Goal: Check status

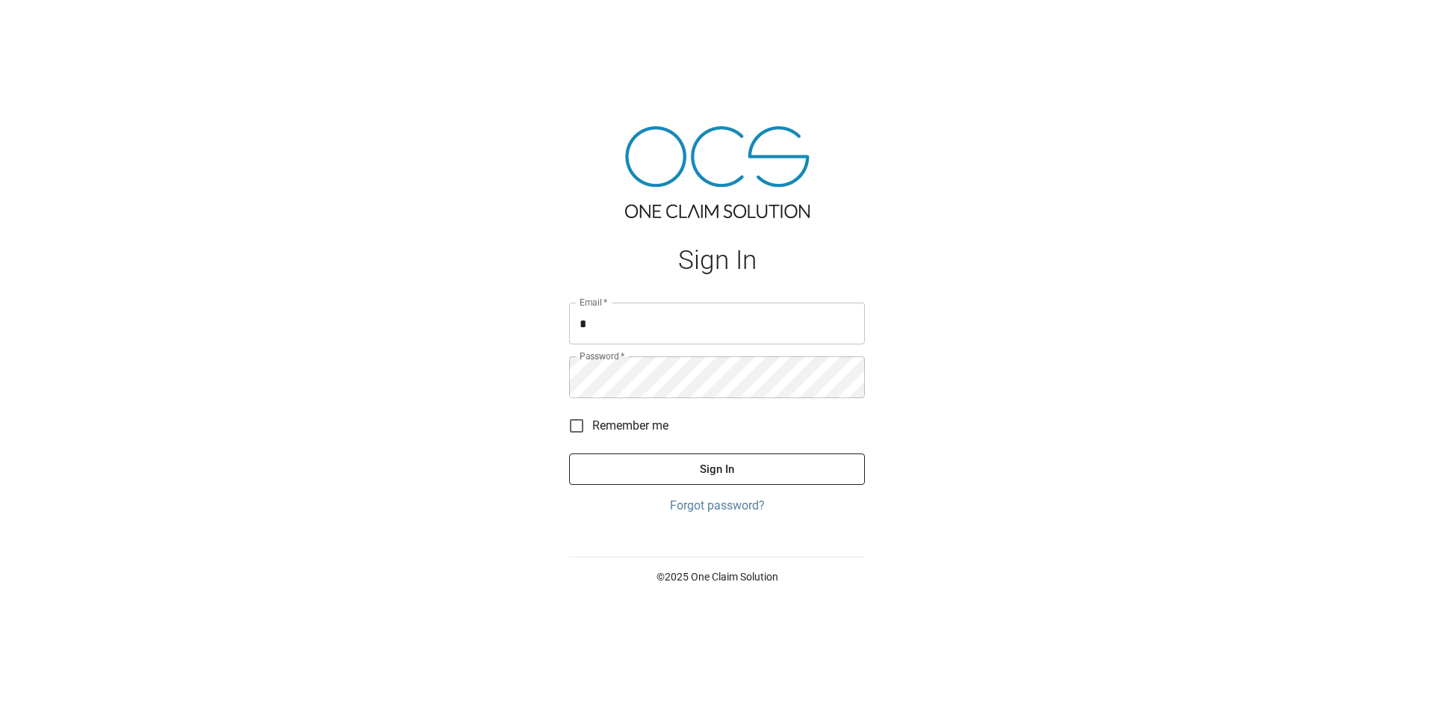
type input "**********"
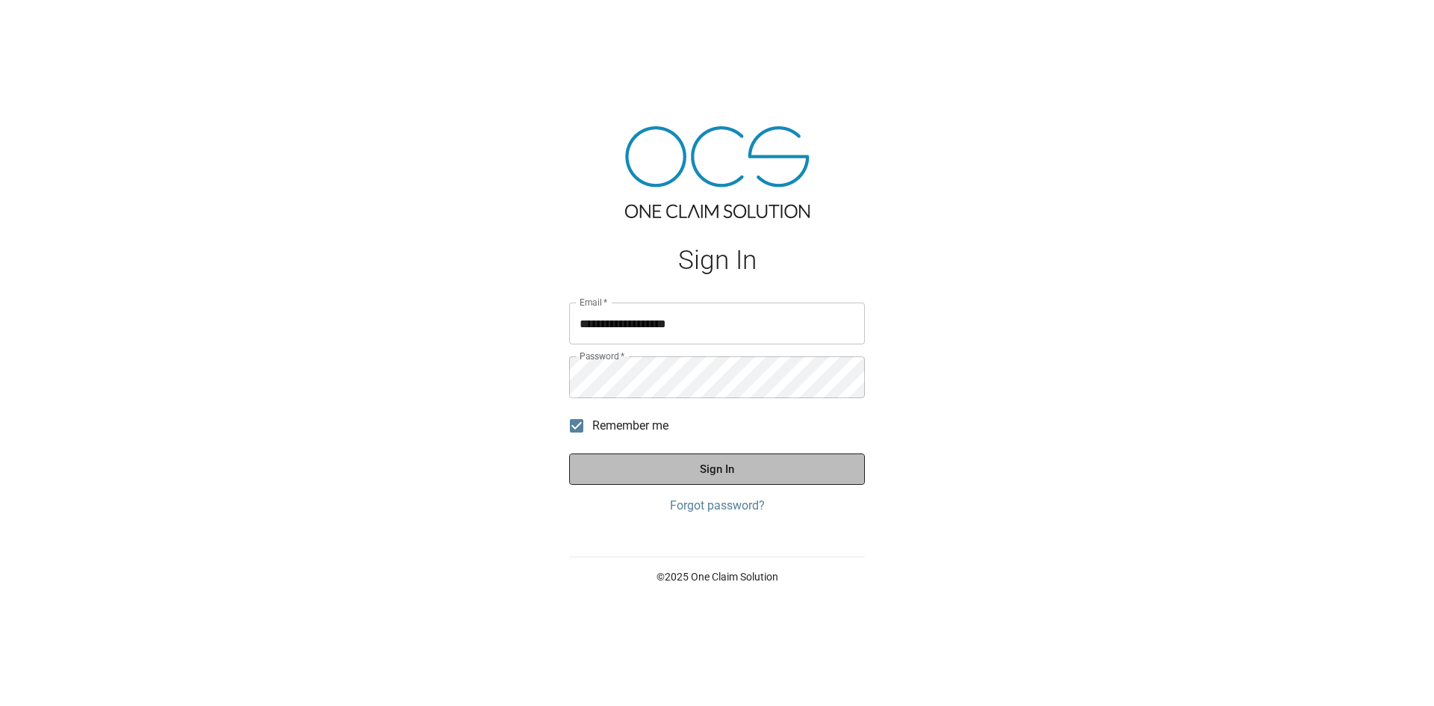
click at [615, 479] on button "Sign In" at bounding box center [717, 468] width 296 height 31
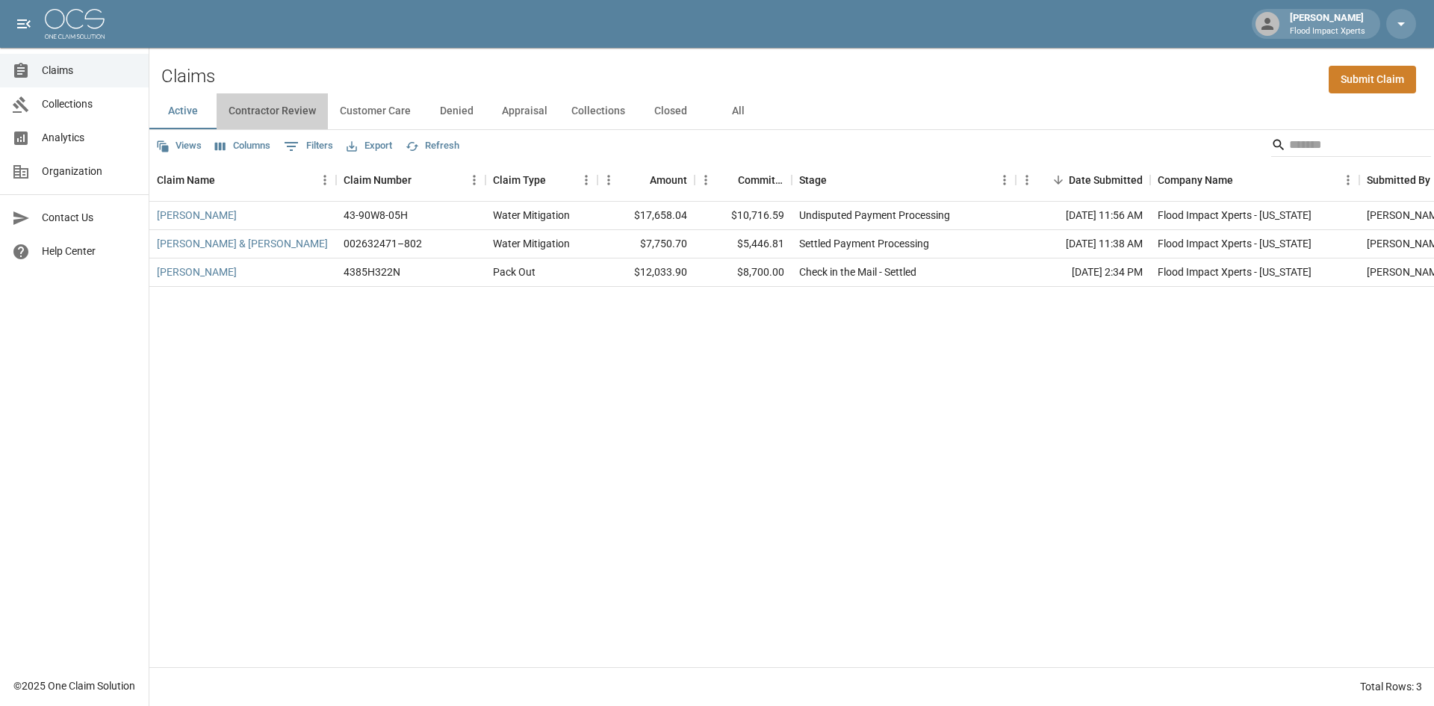
click at [282, 111] on button "Contractor Review" at bounding box center [272, 111] width 111 height 36
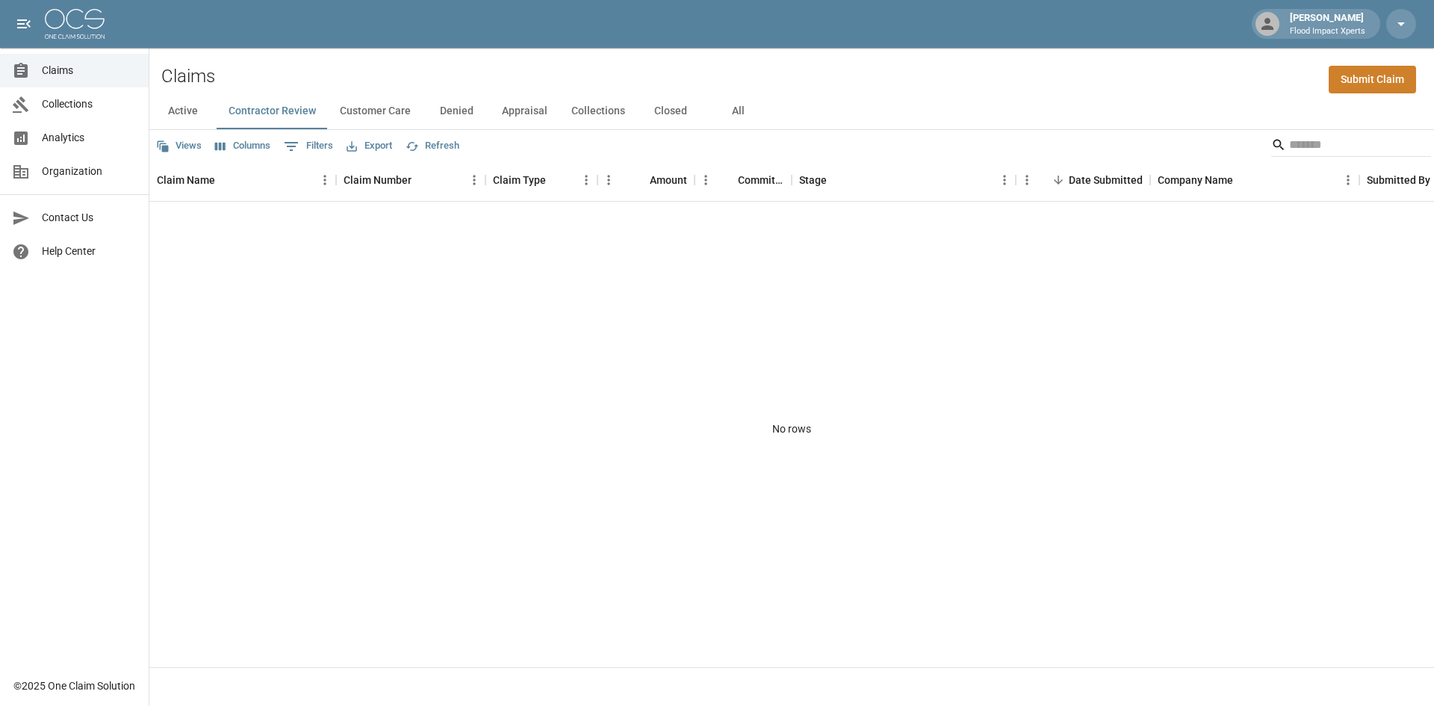
click at [380, 113] on button "Customer Care" at bounding box center [375, 111] width 95 height 36
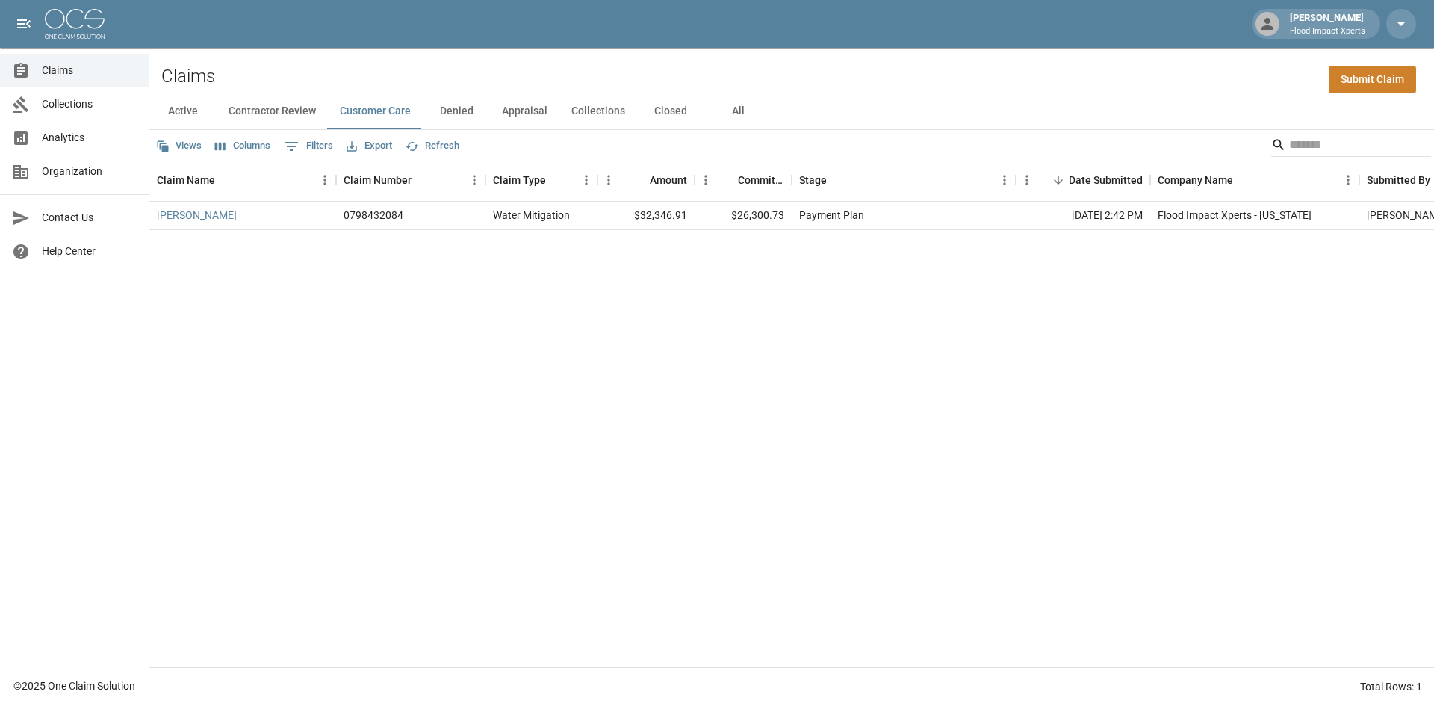
click at [448, 111] on button "Denied" at bounding box center [456, 111] width 67 height 36
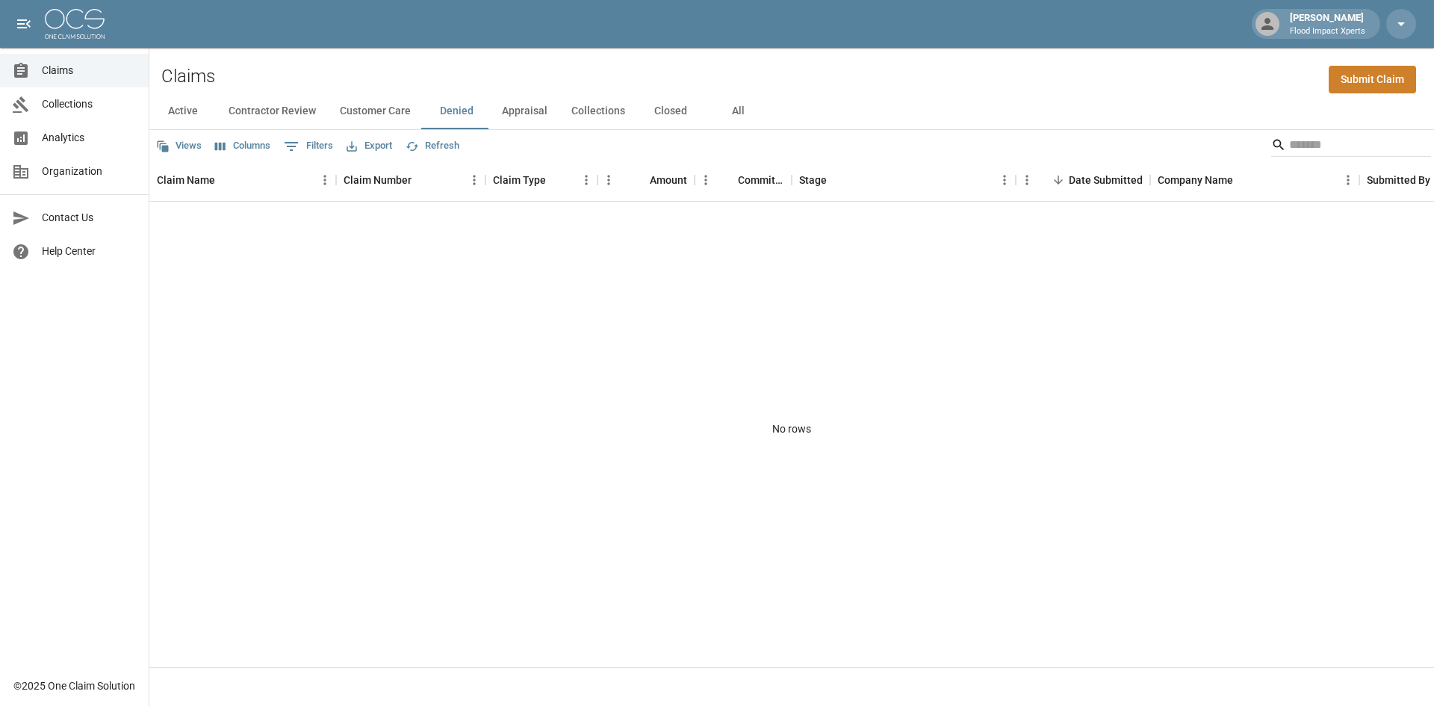
click at [503, 111] on button "Appraisal" at bounding box center [524, 111] width 69 height 36
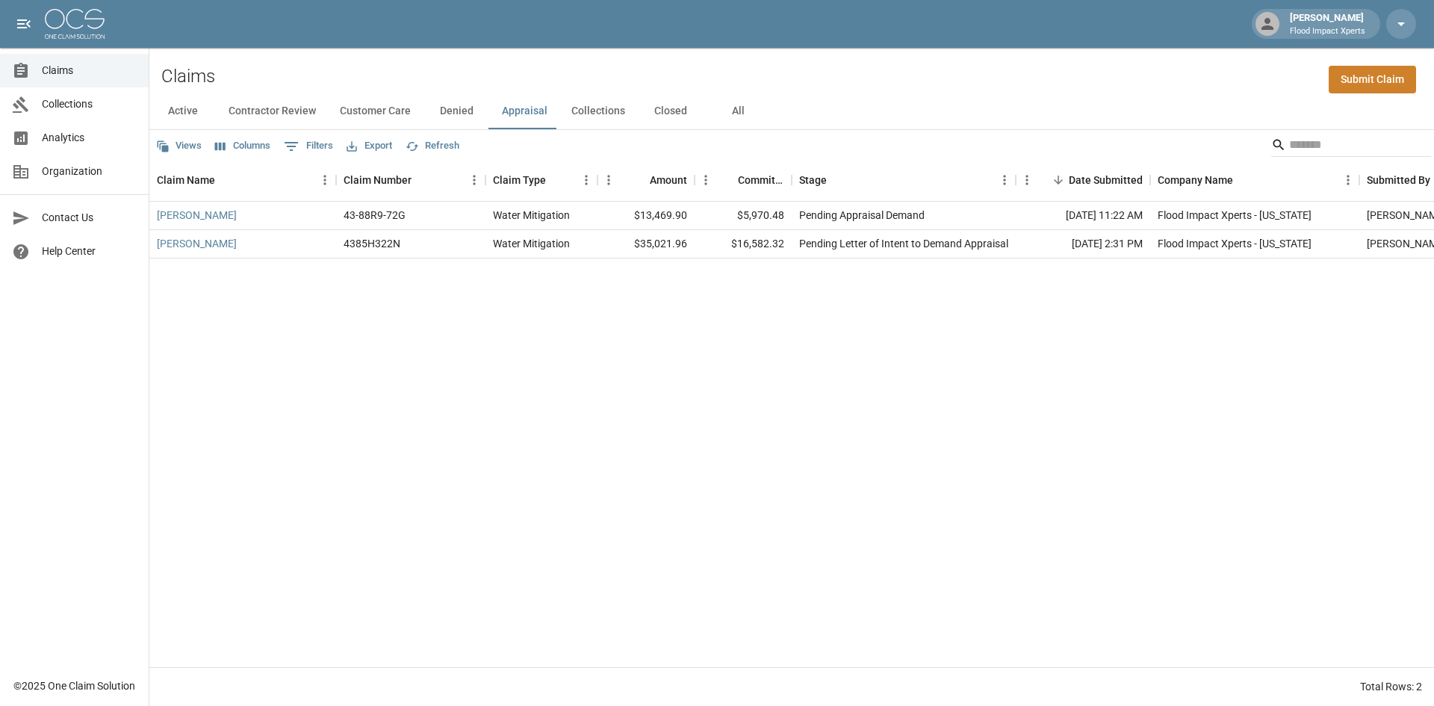
click at [731, 108] on button "All" at bounding box center [737, 111] width 67 height 36
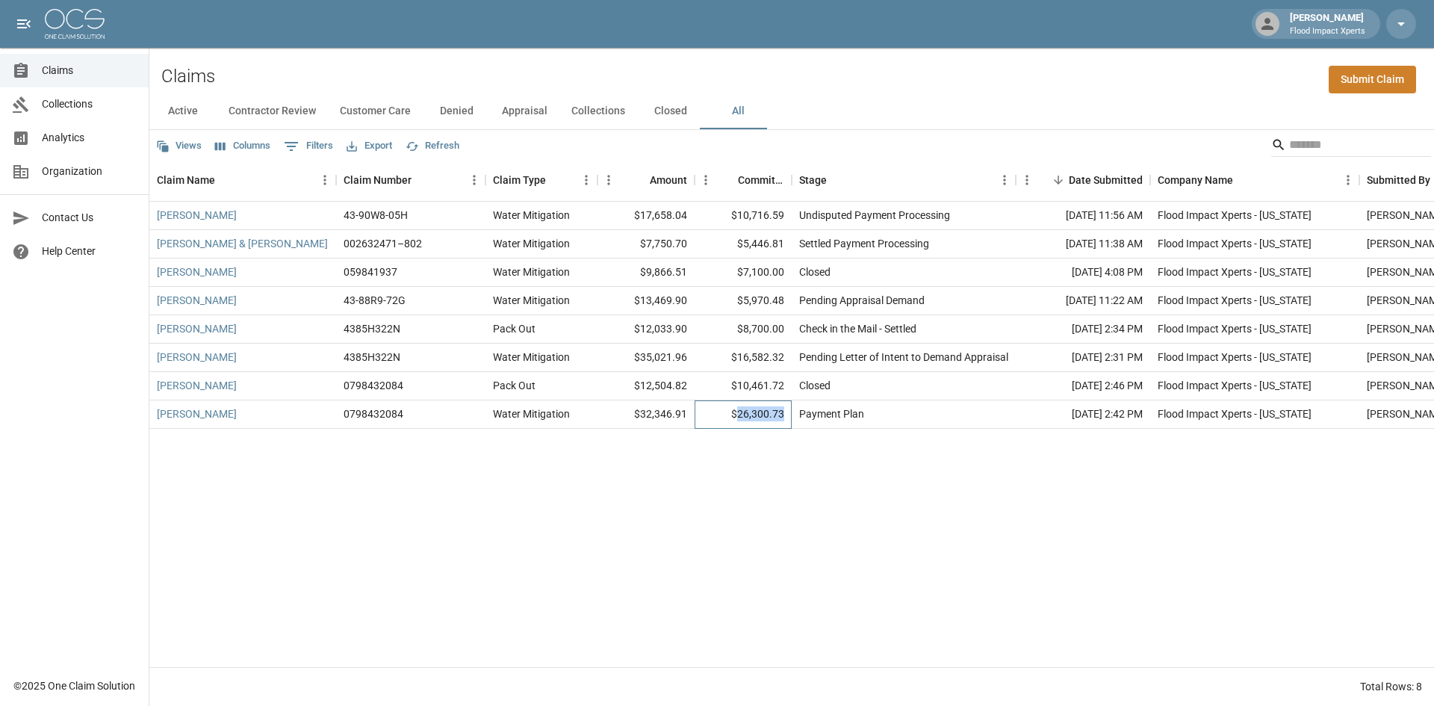
drag, startPoint x: 741, startPoint y: 412, endPoint x: 789, endPoint y: 412, distance: 47.8
click at [789, 412] on div "$26,300.73" at bounding box center [743, 414] width 97 height 28
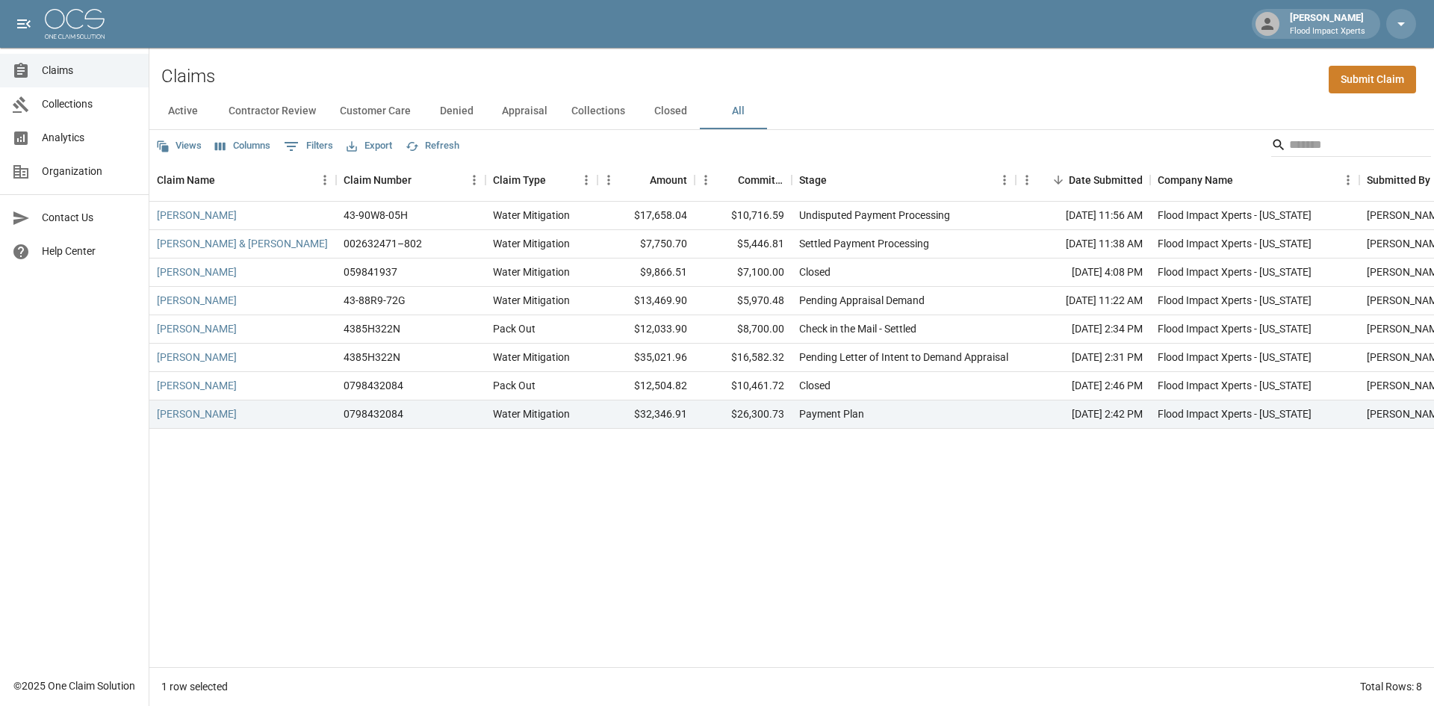
drag, startPoint x: 775, startPoint y: 413, endPoint x: 696, endPoint y: 466, distance: 95.3
click at [696, 466] on div "[PERSON_NAME] 43-90W8-05H Water Mitigation $17,658.04 $10,716.59 Undisputed Pay…" at bounding box center [847, 434] width 1397 height 465
drag, startPoint x: 745, startPoint y: 327, endPoint x: 790, endPoint y: 328, distance: 45.6
click at [790, 328] on div "$8,700.00" at bounding box center [743, 329] width 97 height 28
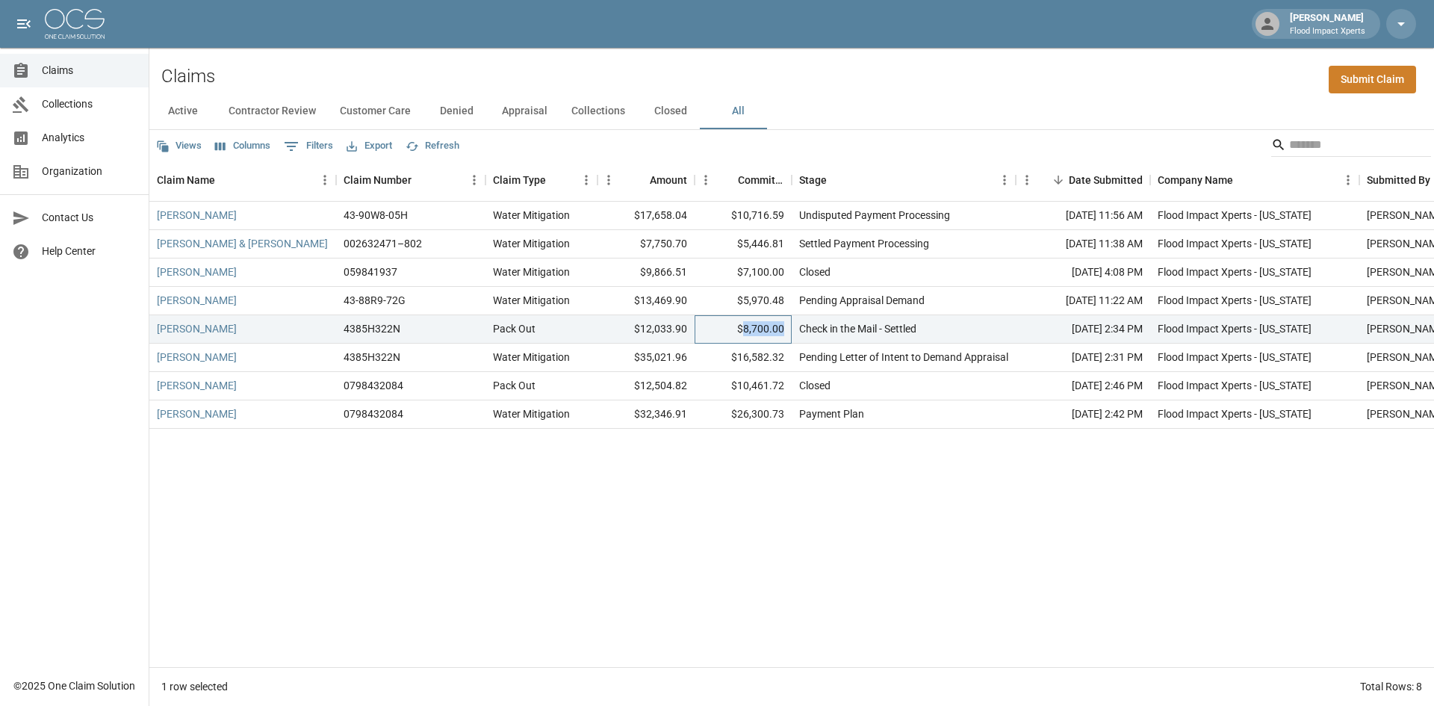
copy div "8,700.00"
drag, startPoint x: 747, startPoint y: 301, endPoint x: 784, endPoint y: 297, distance: 36.8
click at [784, 297] on div "$5,970.48" at bounding box center [743, 301] width 97 height 28
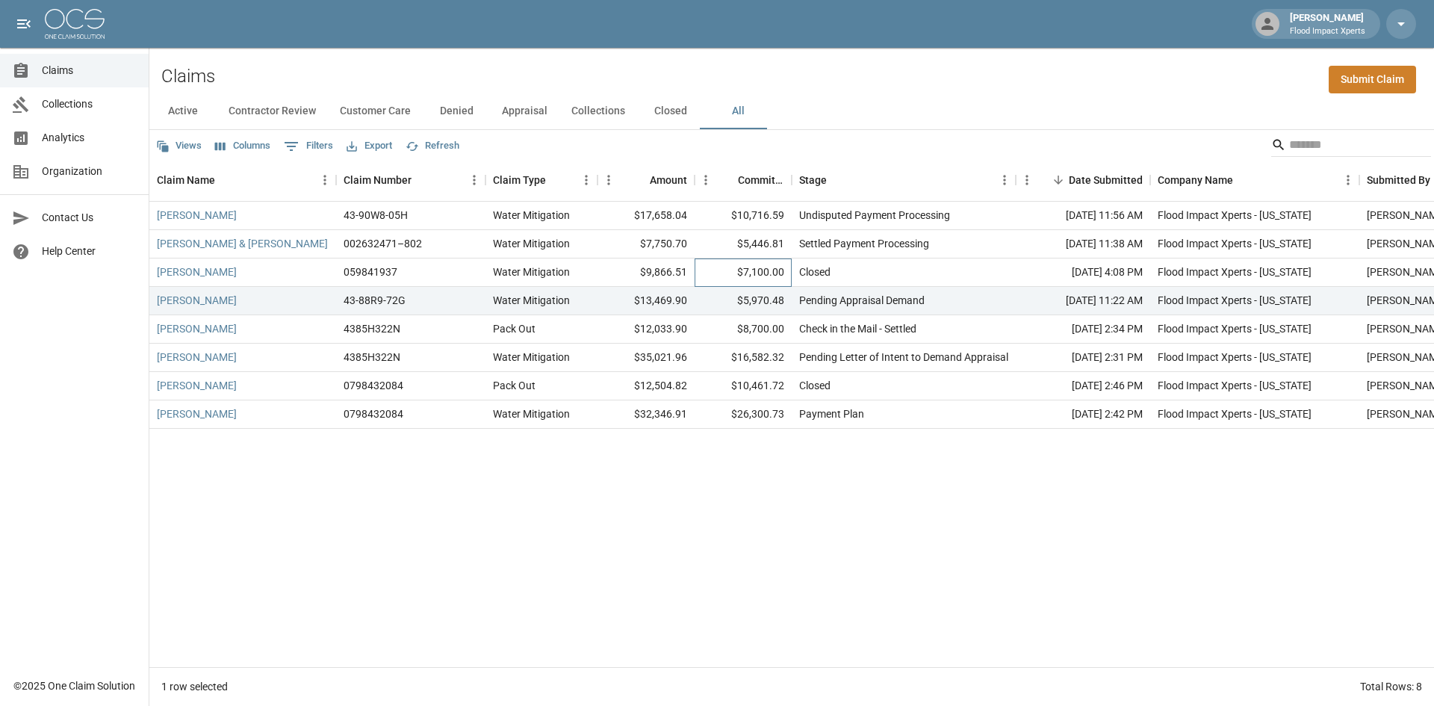
click at [750, 269] on div "$7,100.00" at bounding box center [743, 272] width 97 height 28
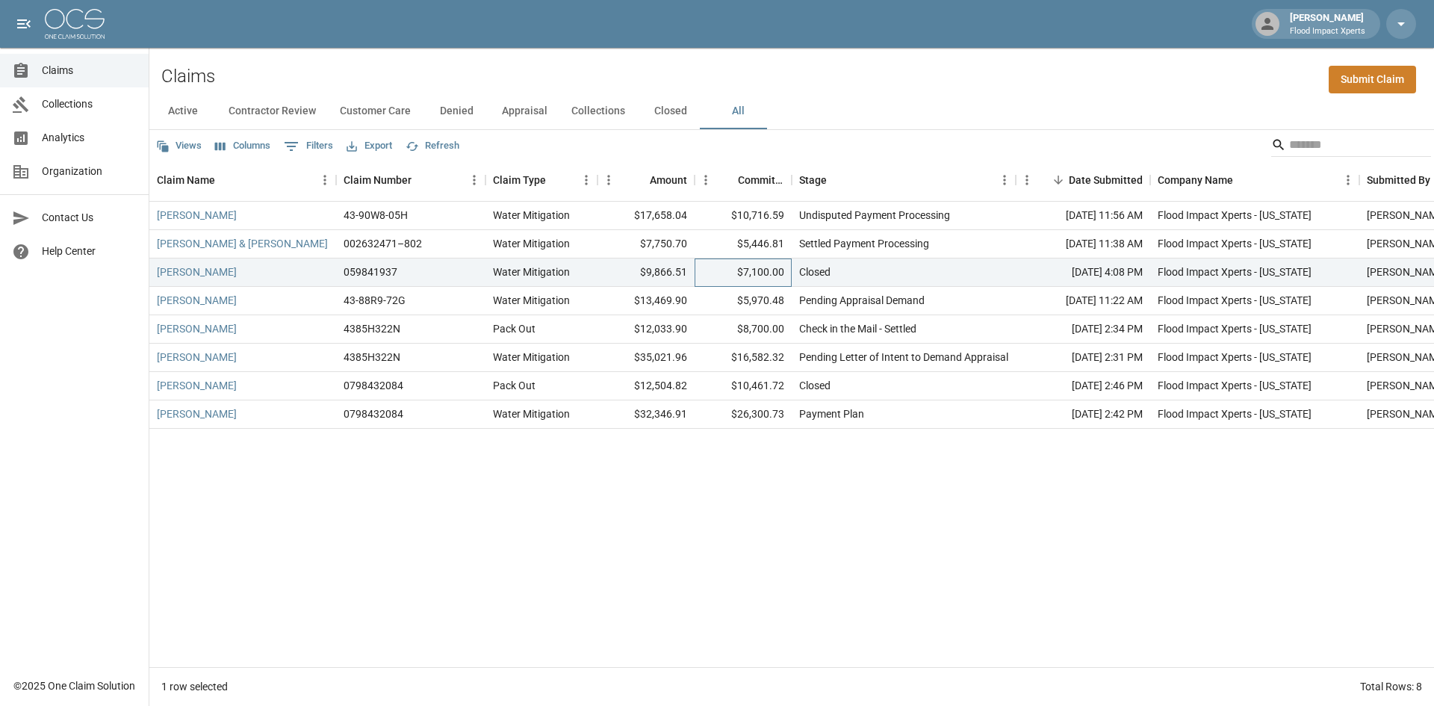
click at [745, 270] on div "$7,100.00" at bounding box center [743, 272] width 97 height 28
drag, startPoint x: 745, startPoint y: 270, endPoint x: 785, endPoint y: 269, distance: 39.6
click at [785, 269] on div "$7,100.00" at bounding box center [743, 272] width 97 height 28
copy div "7,100.00"
click at [713, 245] on div "$5,446.81" at bounding box center [743, 244] width 97 height 28
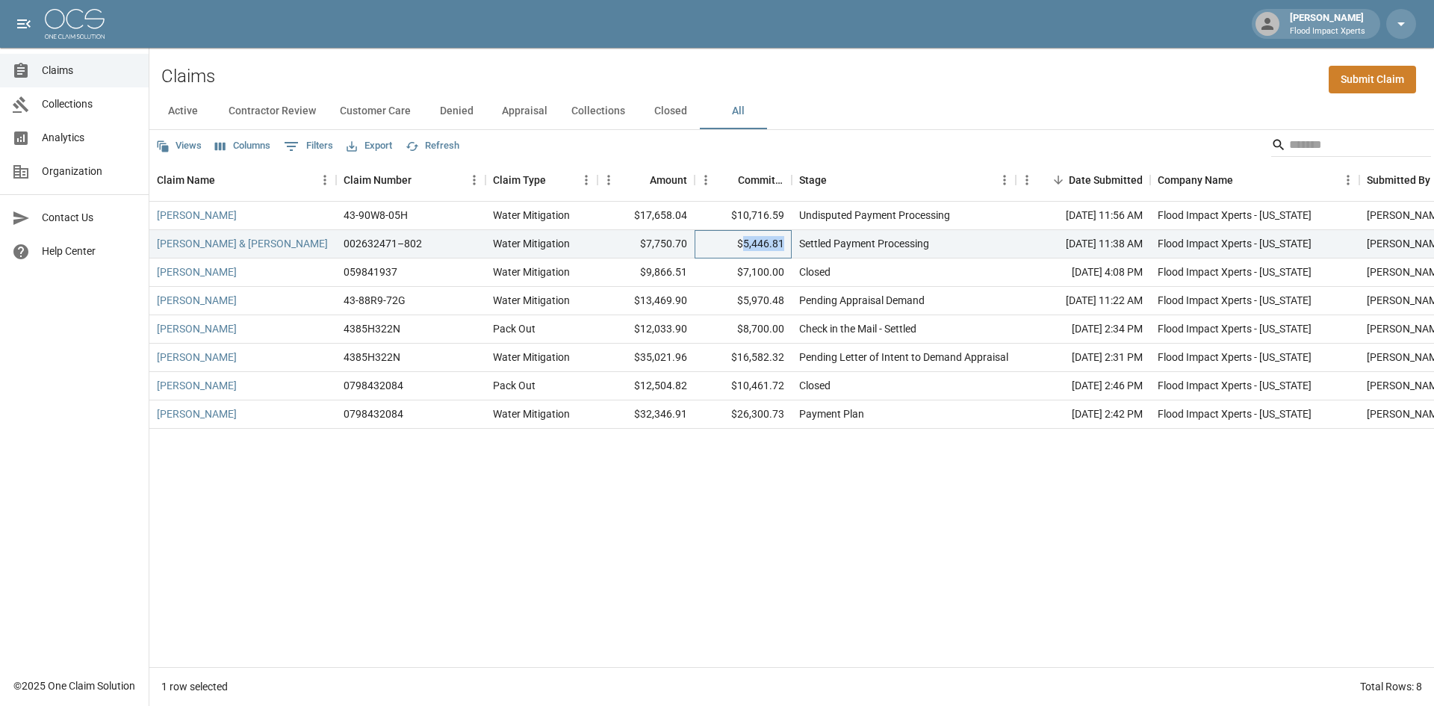
drag, startPoint x: 746, startPoint y: 239, endPoint x: 784, endPoint y: 239, distance: 37.3
click at [784, 239] on div "$5,446.81" at bounding box center [743, 244] width 97 height 28
copy div "5,446.81"
click at [186, 114] on button "Active" at bounding box center [182, 111] width 67 height 36
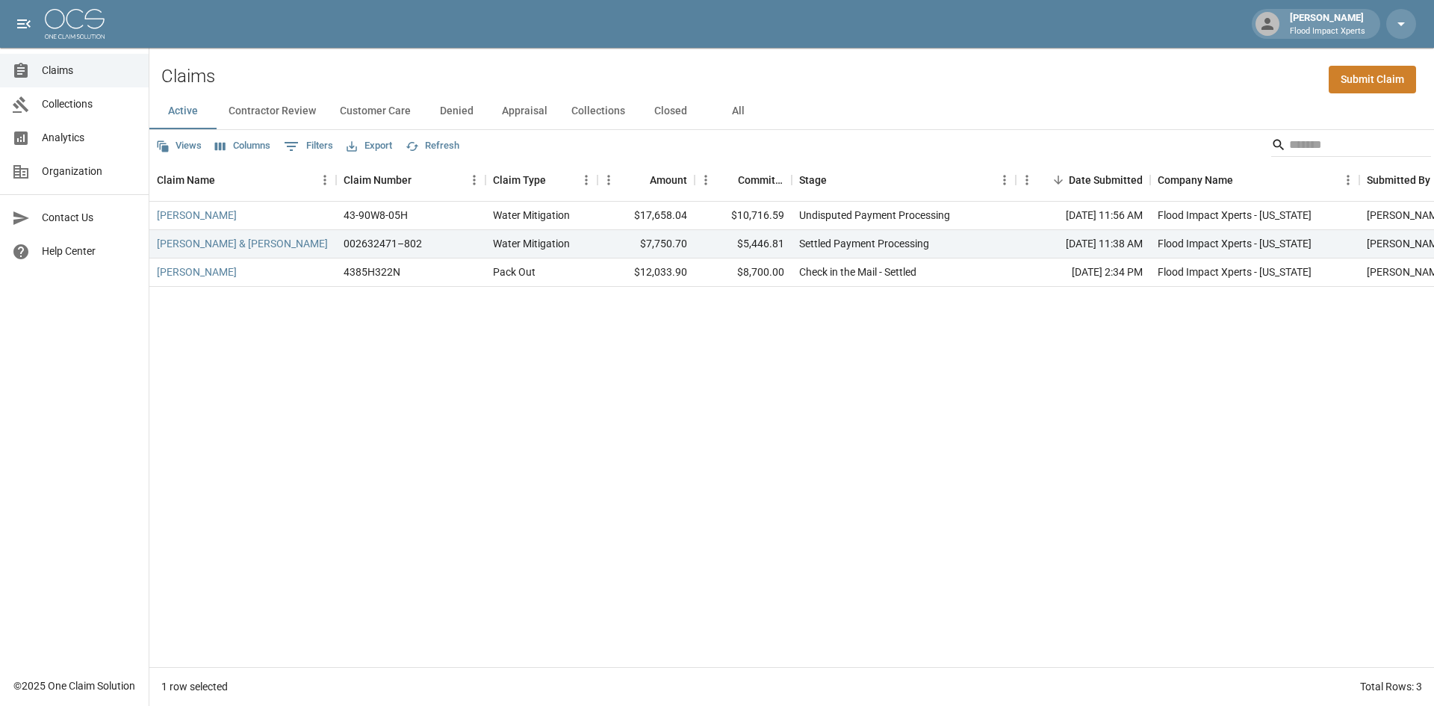
click at [465, 347] on div "[PERSON_NAME] 43-90W8-05H Water Mitigation $17,658.04 $10,716.59 Undisputed Pay…" at bounding box center [847, 434] width 1397 height 465
